Goal: Information Seeking & Learning: Check status

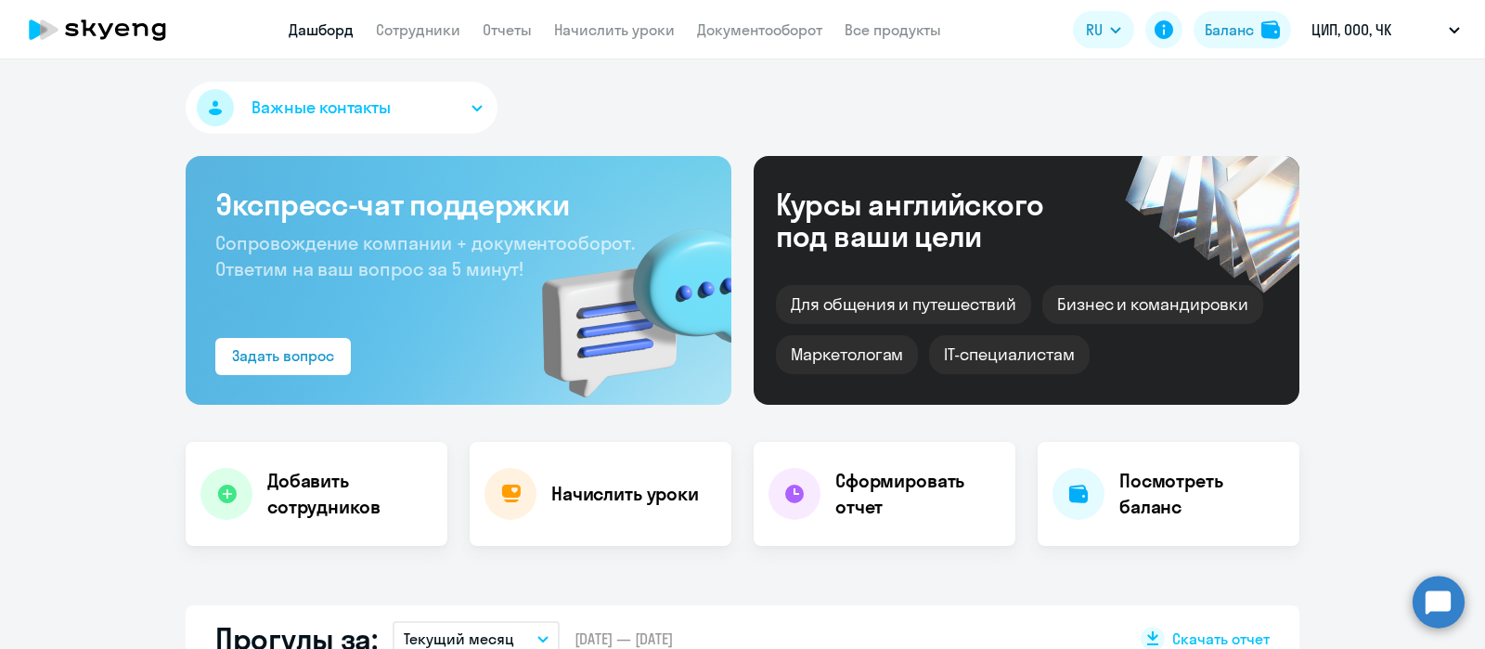
select select "30"
click at [398, 31] on link "Сотрудники" at bounding box center [418, 29] width 84 height 19
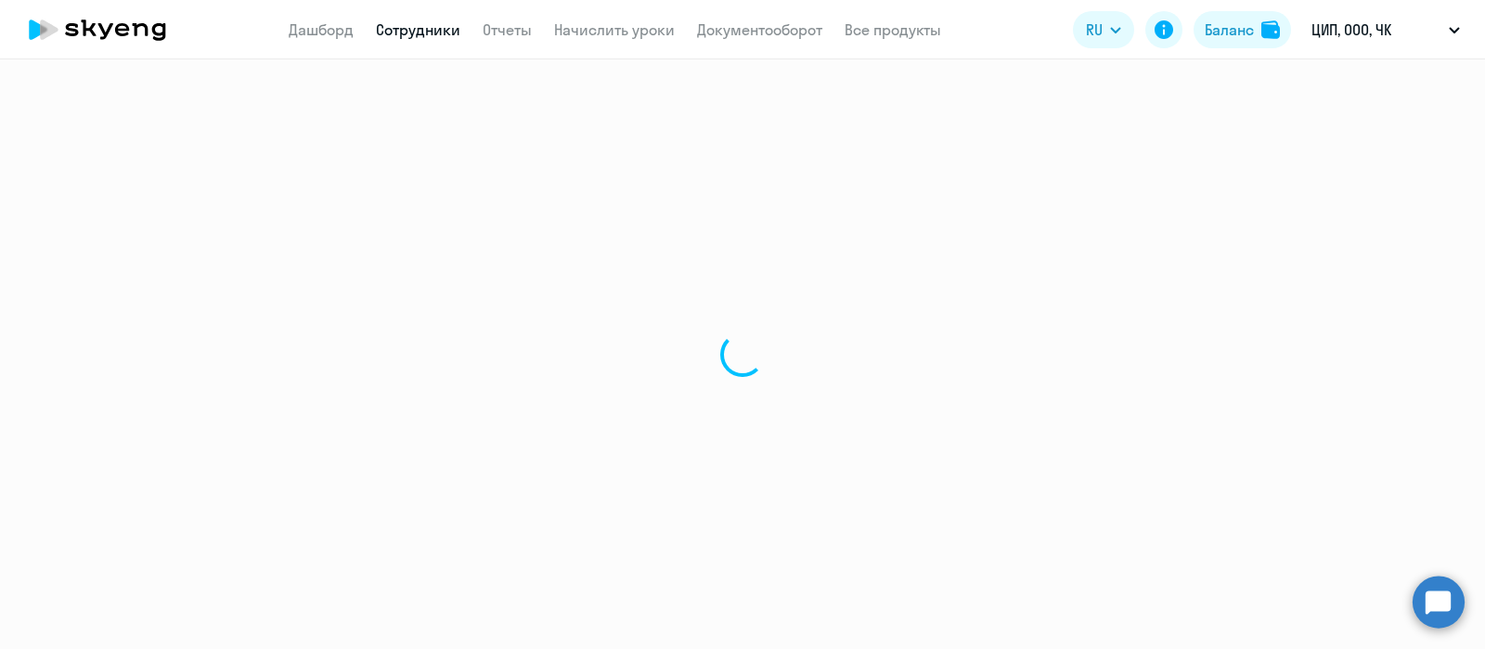
select select "30"
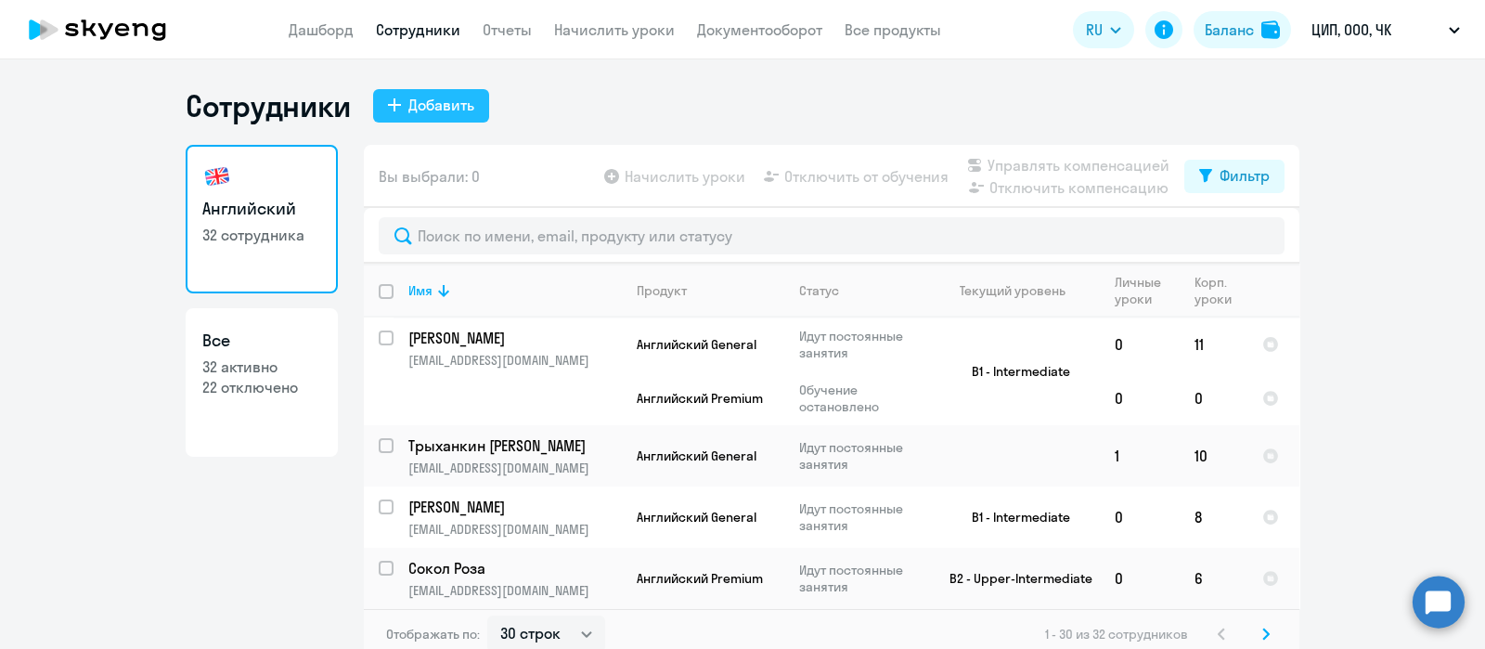
click at [417, 110] on div "Добавить" at bounding box center [441, 105] width 66 height 22
select select "english_adult_not_native_speaker"
select select "3"
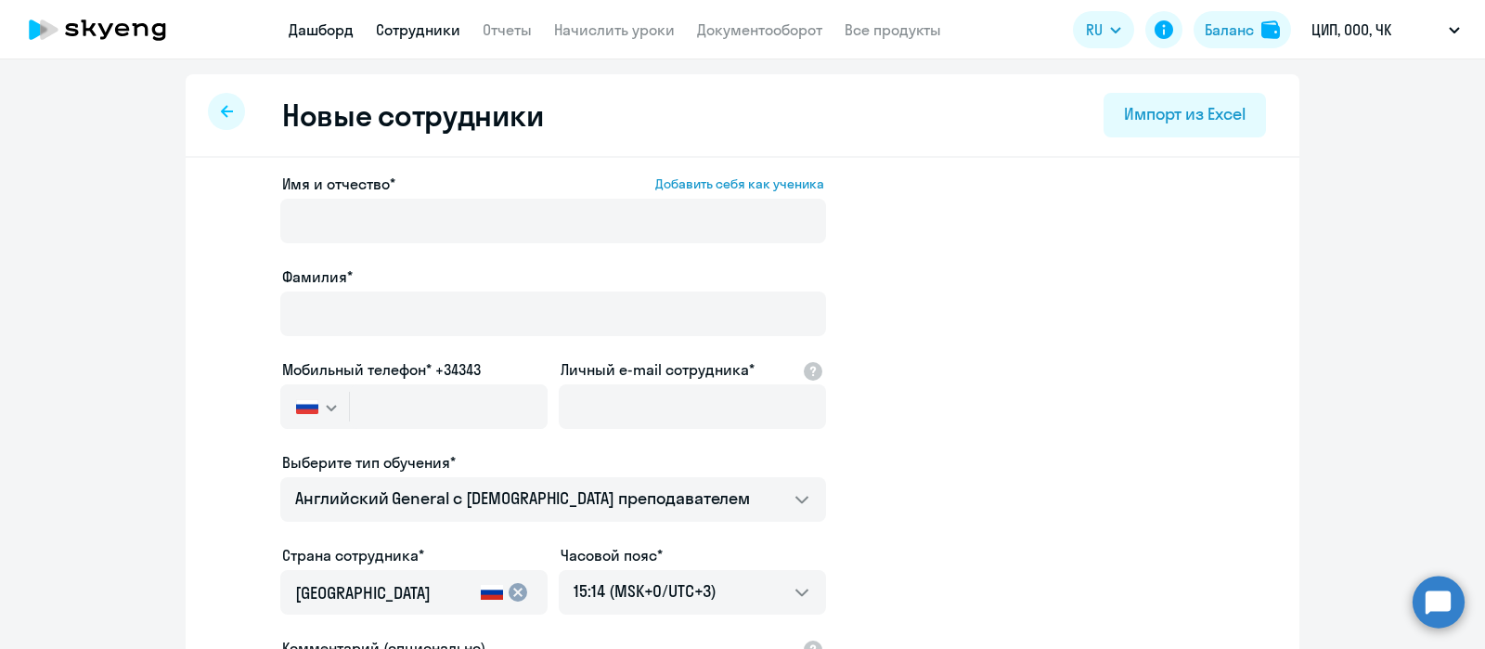
click at [323, 34] on link "Дашборд" at bounding box center [321, 29] width 65 height 19
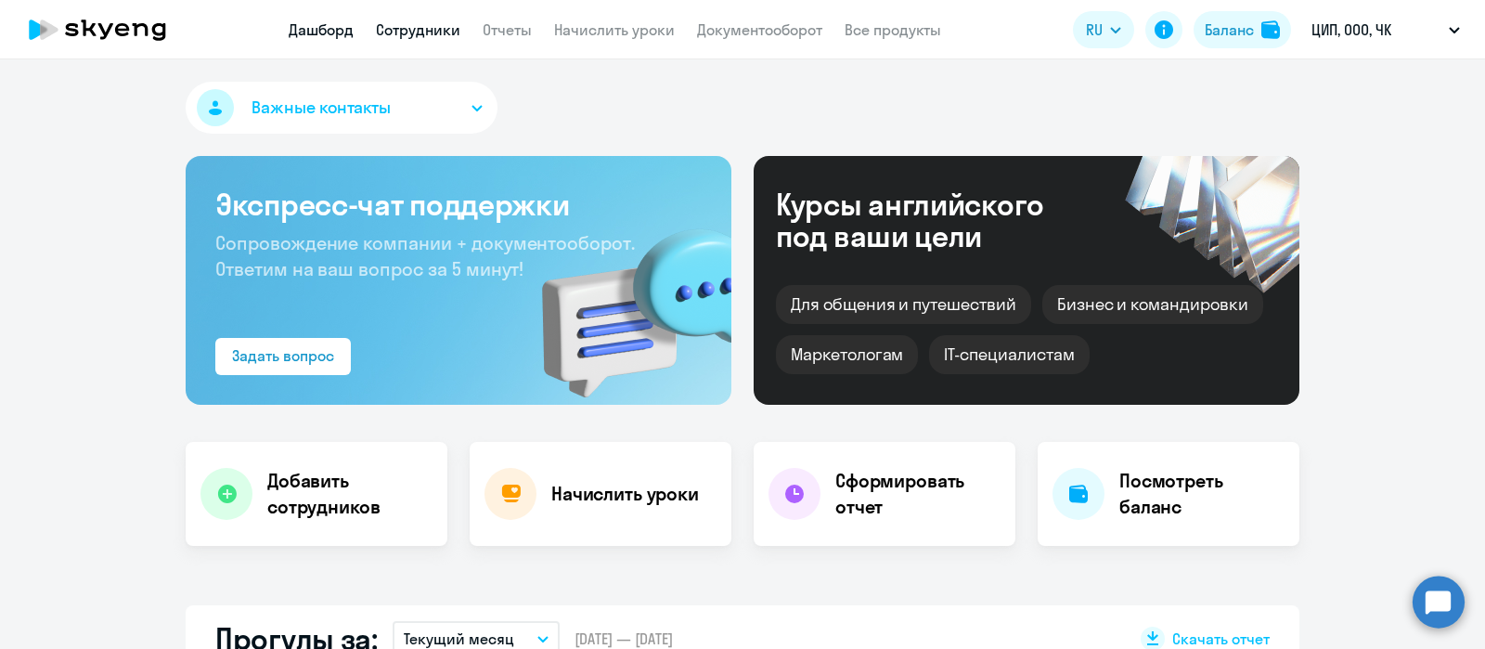
click at [432, 23] on link "Сотрудники" at bounding box center [418, 29] width 84 height 19
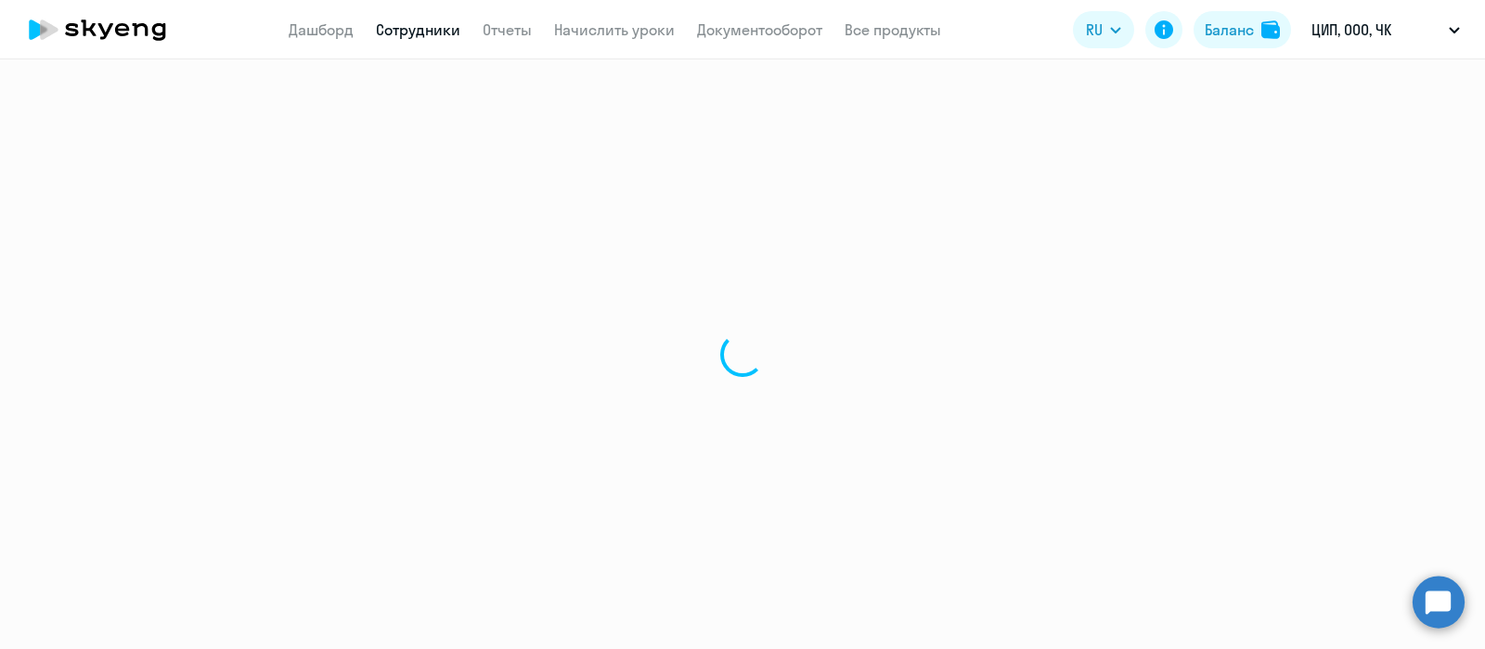
select select "30"
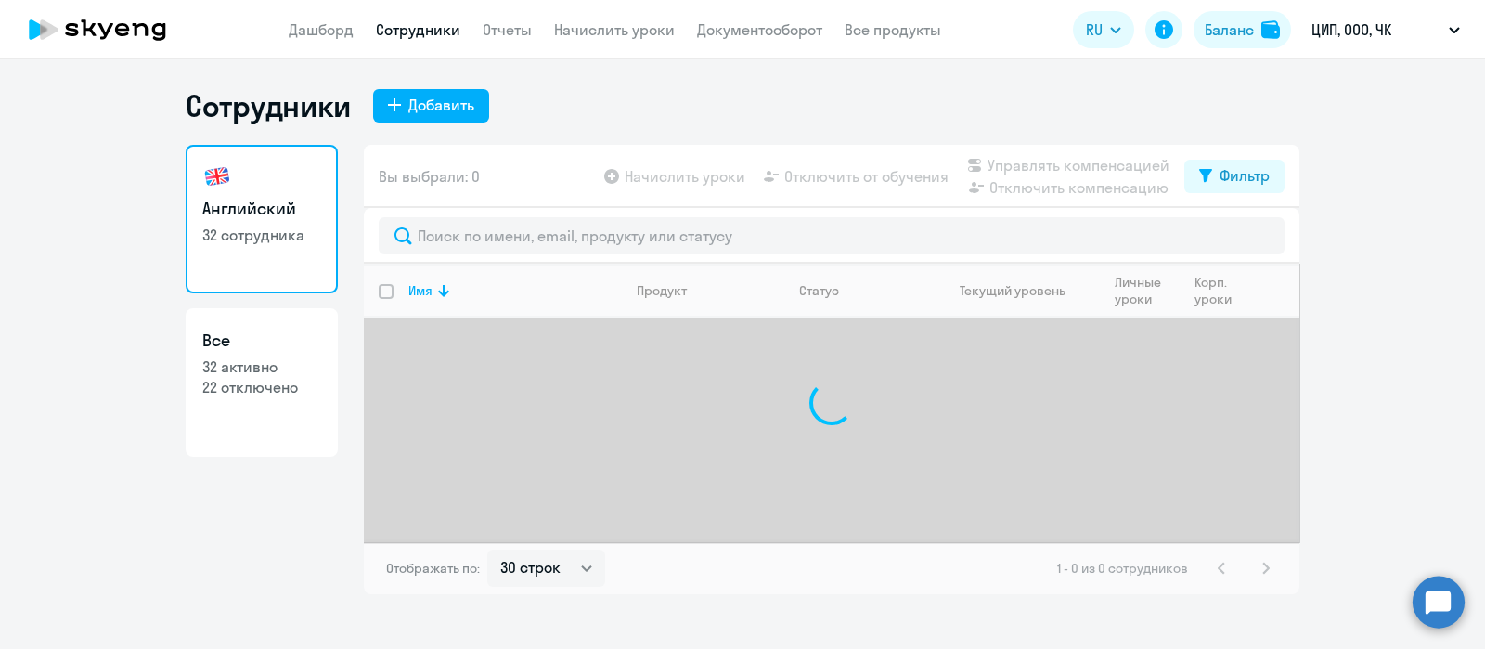
click at [279, 380] on p "22 отключено" at bounding box center [261, 387] width 119 height 20
select select "30"
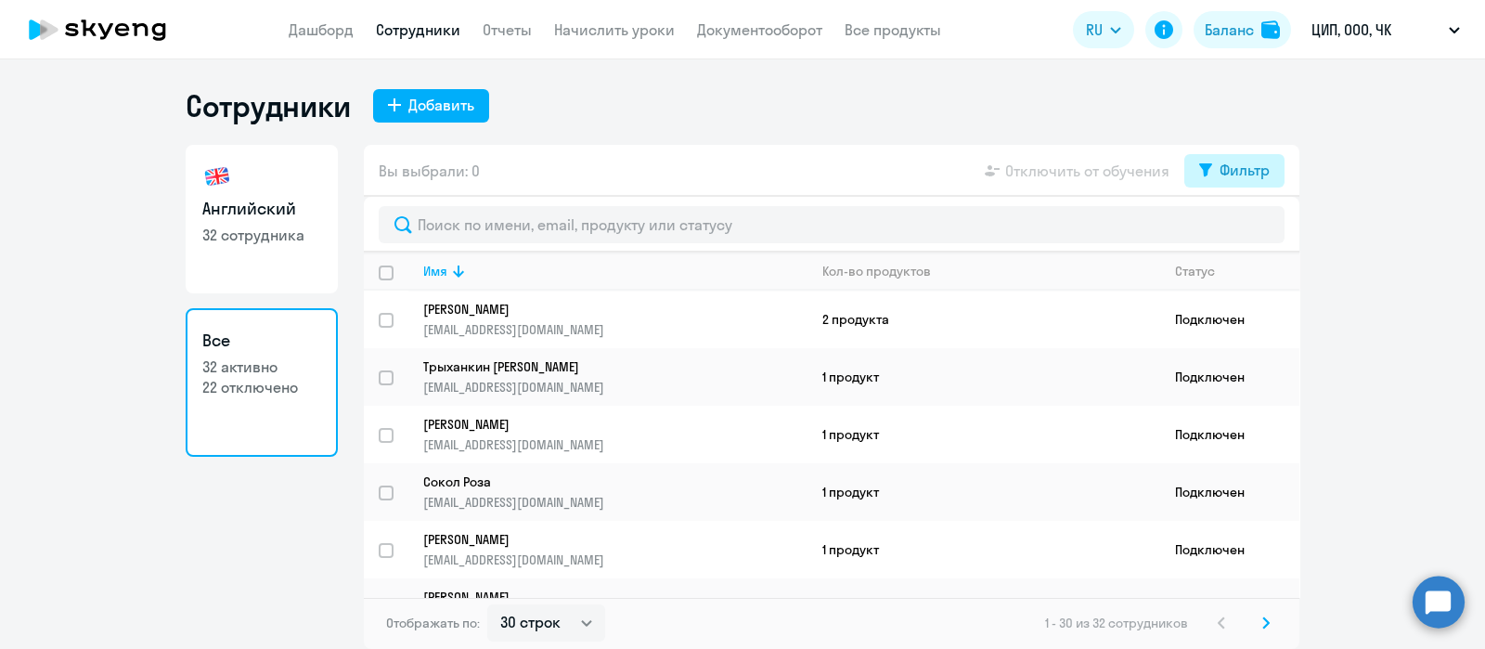
click at [1219, 174] on div "Фильтр" at bounding box center [1244, 170] width 50 height 22
click at [1255, 238] on span at bounding box center [1254, 231] width 32 height 19
click at [1238, 230] on input "checkbox" at bounding box center [1237, 229] width 1 height 1
checkbox input "true"
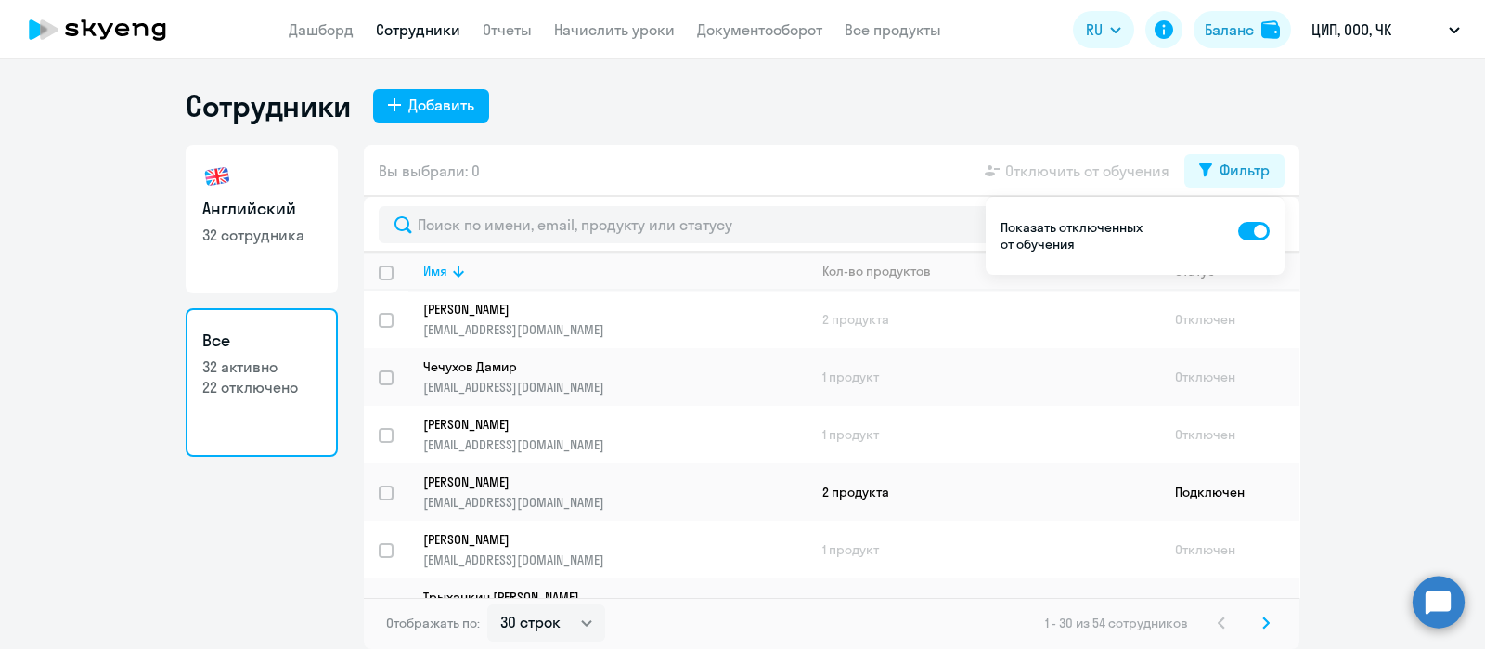
click at [843, 102] on div "Сотрудники Добавить" at bounding box center [743, 105] width 1114 height 37
click at [389, 430] on input "select row 22542820" at bounding box center [397, 446] width 37 height 37
checkbox input "true"
click at [1343, 245] on ng-component "Сотрудники Добавить Английский 32 сотрудника Все 32 активно 22 отключено Вы выб…" at bounding box center [742, 367] width 1485 height 561
click at [1189, 220] on div "Показать отключенных от обучения" at bounding box center [1134, 235] width 269 height 33
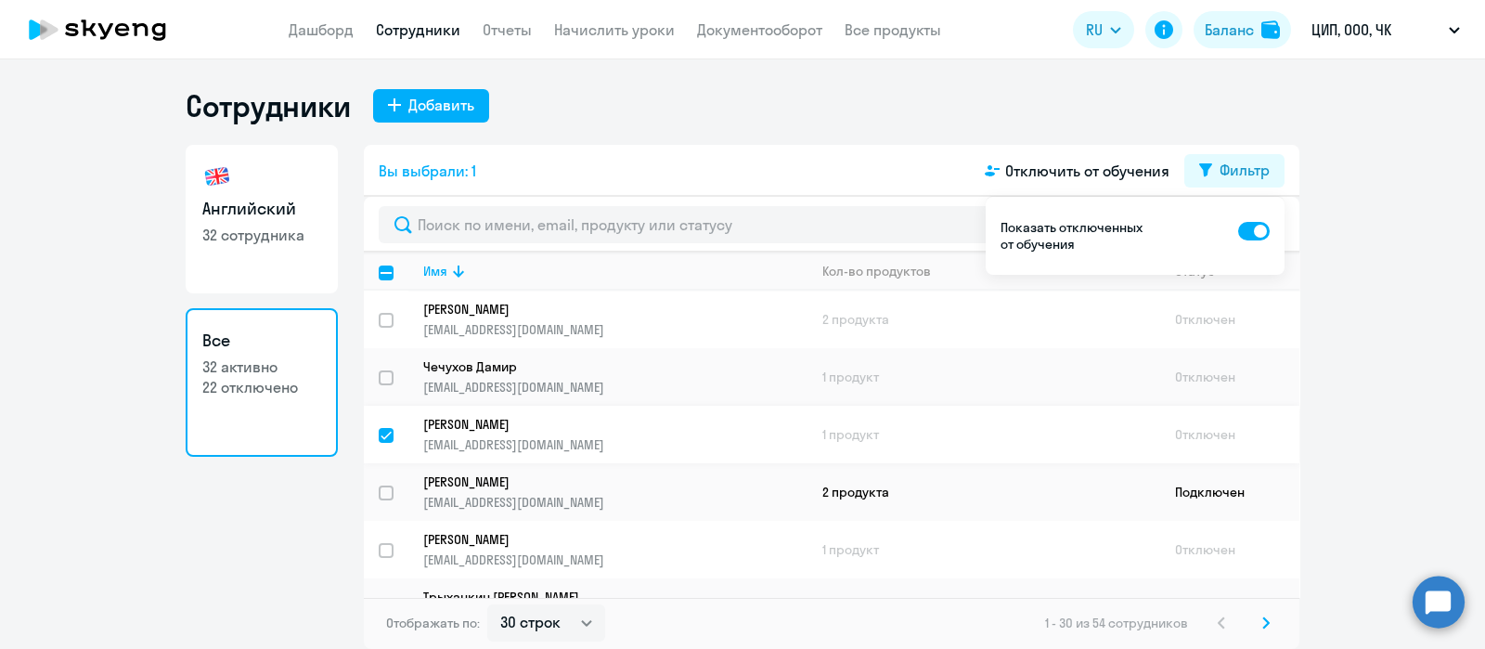
click at [592, 436] on p "[EMAIL_ADDRESS][DOMAIN_NAME]" at bounding box center [614, 444] width 383 height 17
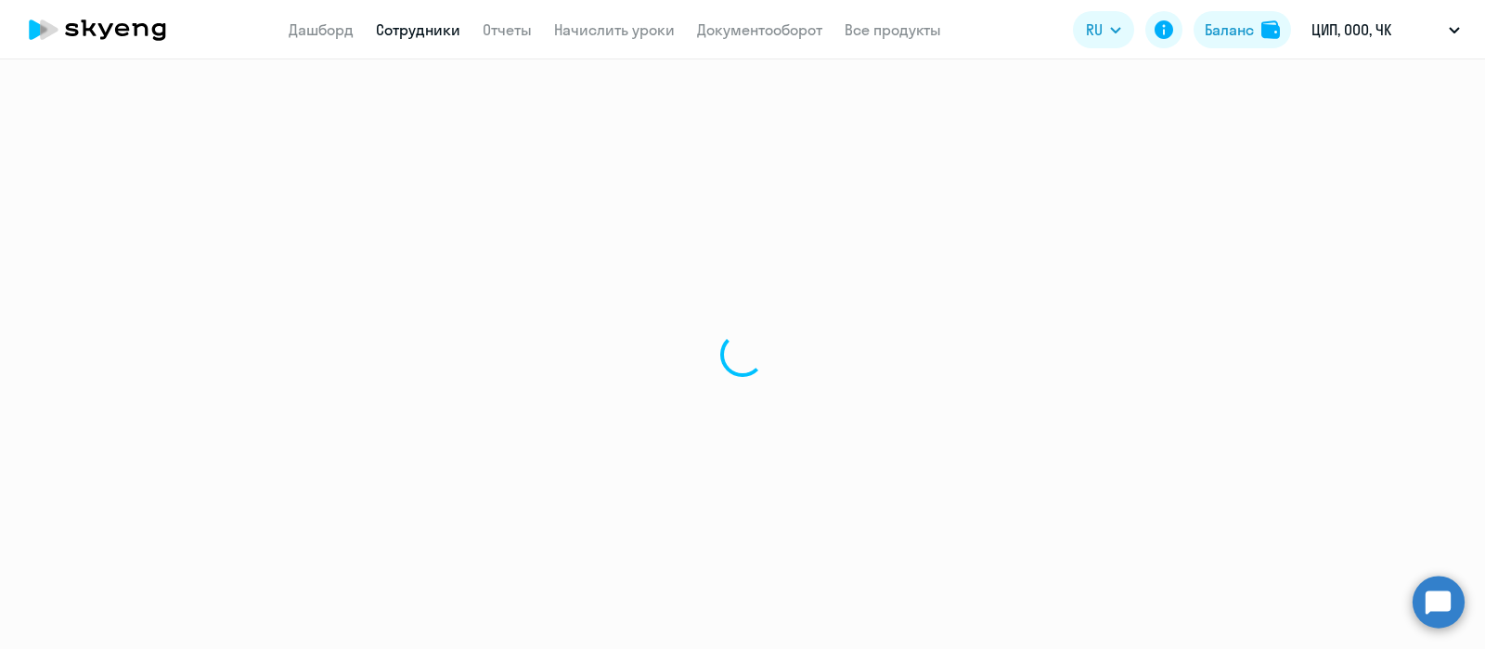
select select "english"
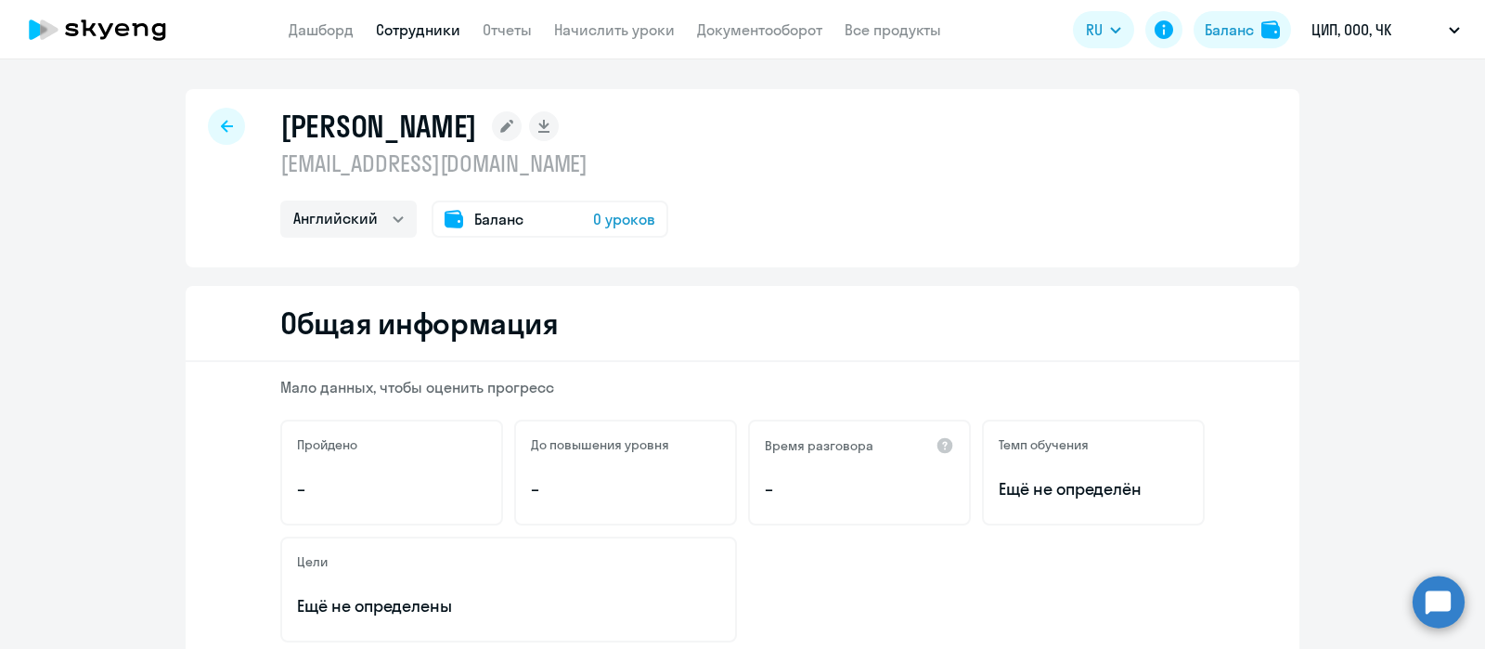
click at [221, 122] on icon at bounding box center [227, 126] width 12 height 13
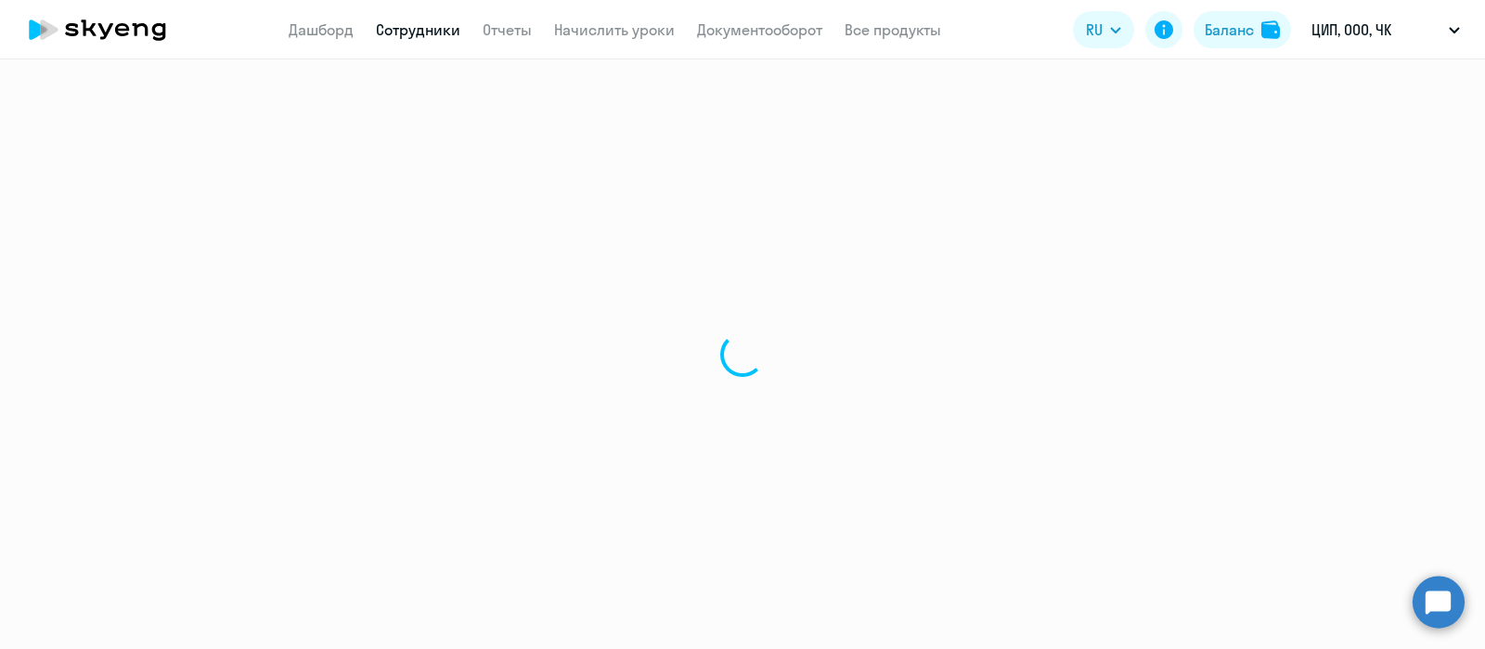
select select "30"
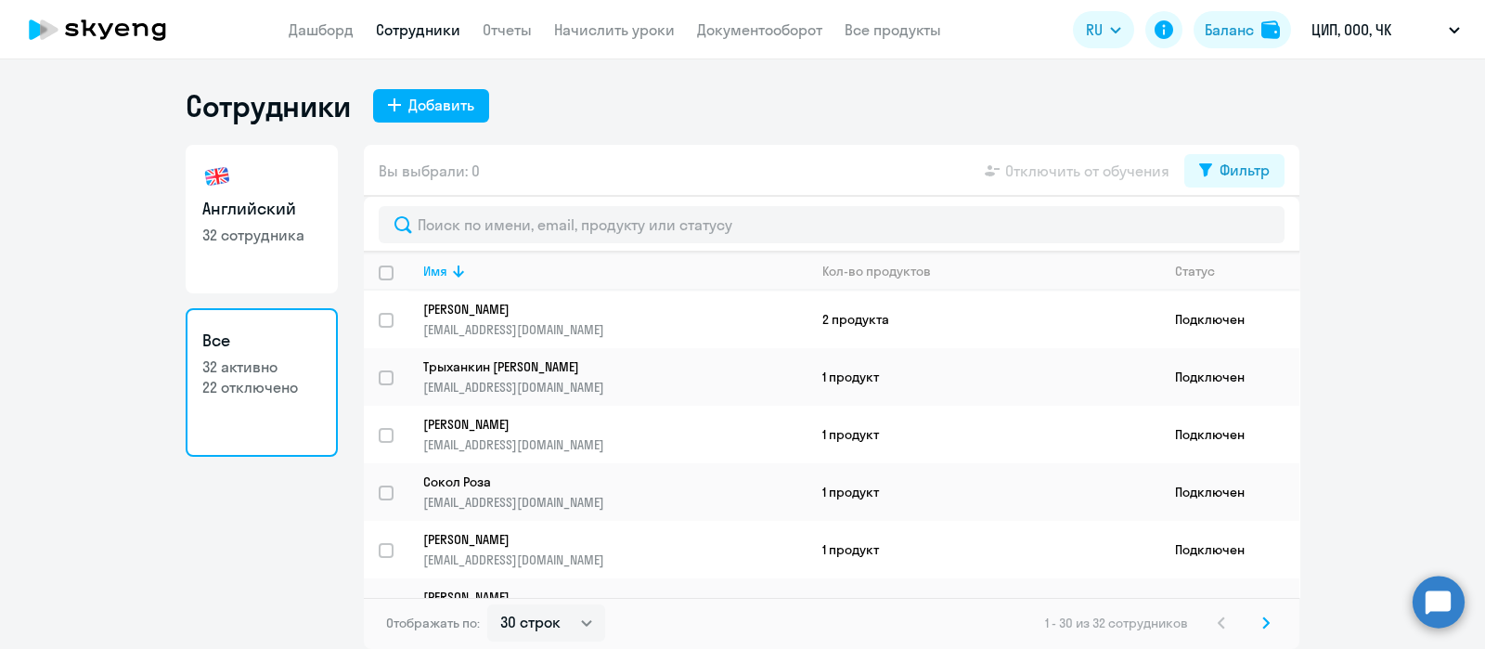
click at [278, 243] on p "32 сотрудника" at bounding box center [261, 235] width 119 height 20
select select "30"
